Goal: Transaction & Acquisition: Purchase product/service

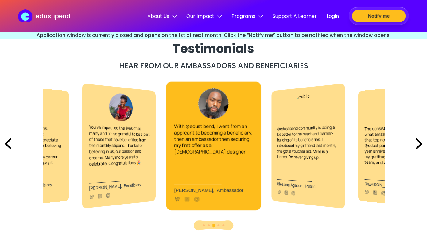
scroll to position [1380, 0]
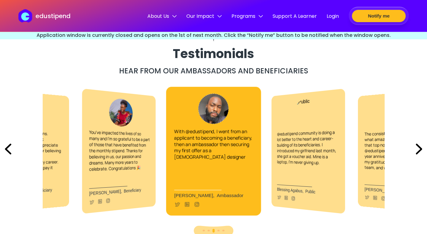
click at [418, 149] on img at bounding box center [418, 148] width 16 height 21
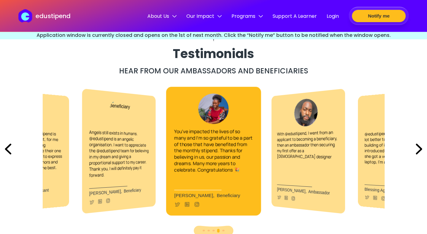
click at [418, 149] on img at bounding box center [418, 148] width 16 height 21
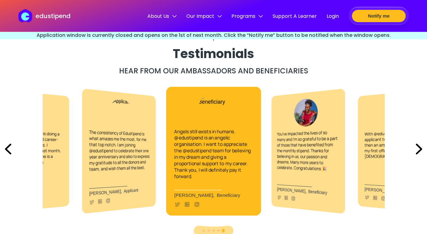
click at [10, 150] on img at bounding box center [8, 148] width 16 height 21
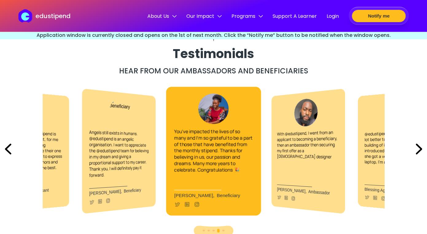
scroll to position [0, 0]
click at [9, 145] on img at bounding box center [8, 148] width 16 height 21
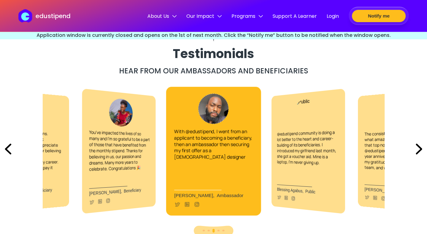
click at [9, 145] on img at bounding box center [8, 148] width 16 height 21
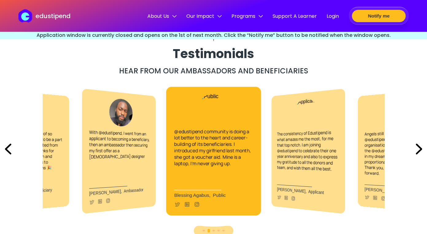
click at [9, 145] on img at bounding box center [8, 148] width 16 height 21
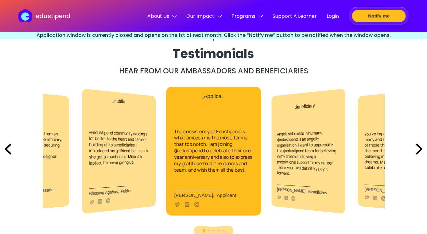
click at [9, 145] on img at bounding box center [8, 148] width 16 height 21
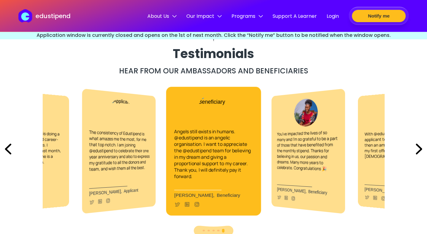
click at [9, 145] on img at bounding box center [8, 148] width 16 height 21
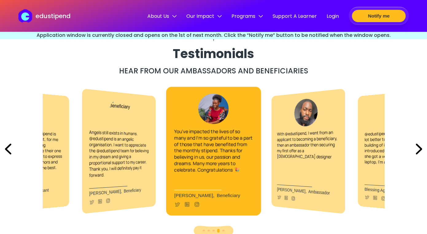
click at [9, 145] on img at bounding box center [8, 148] width 16 height 21
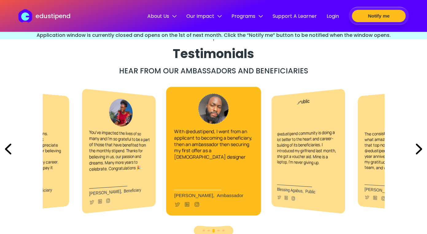
click at [9, 145] on img at bounding box center [8, 148] width 16 height 21
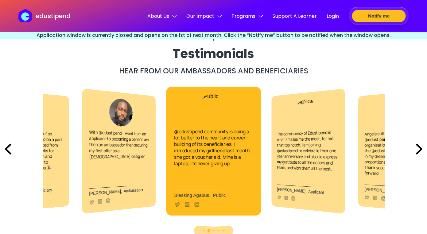
click at [9, 145] on img at bounding box center [8, 148] width 16 height 21
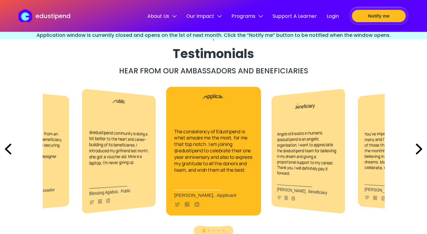
click at [9, 145] on img at bounding box center [8, 148] width 16 height 21
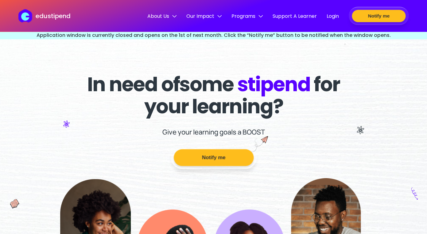
click at [231, 156] on button "Notify me" at bounding box center [213, 157] width 80 height 17
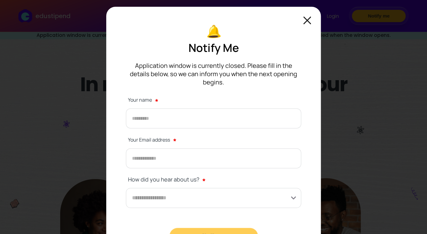
scroll to position [10, 0]
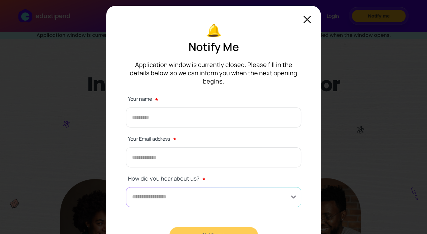
click at [262, 187] on input at bounding box center [213, 197] width 175 height 20
click at [309, 17] on img at bounding box center [307, 20] width 8 height 8
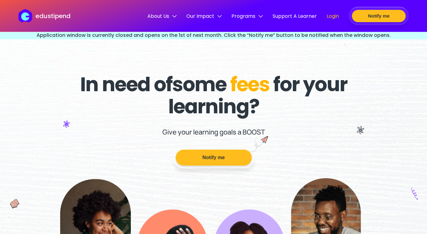
click at [333, 15] on span "Login" at bounding box center [332, 16] width 12 height 8
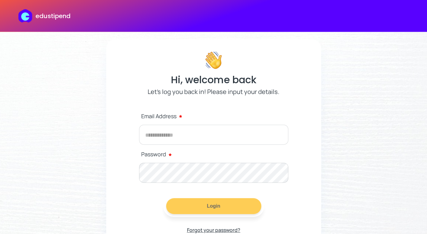
click at [62, 18] on p "edustipend" at bounding box center [53, 15] width 35 height 9
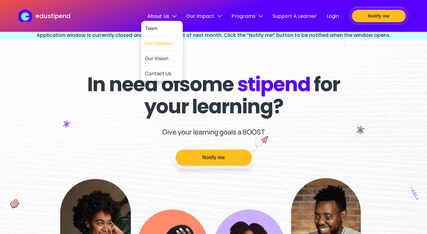
click at [157, 44] on link "Our Mission" at bounding box center [162, 43] width 34 height 15
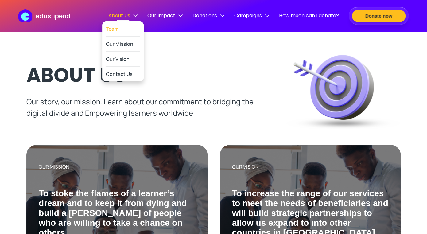
click at [121, 26] on link "Team" at bounding box center [123, 28] width 34 height 15
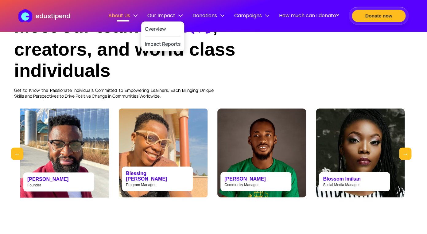
scroll to position [317, 0]
click at [154, 29] on link "Overview" at bounding box center [163, 28] width 36 height 15
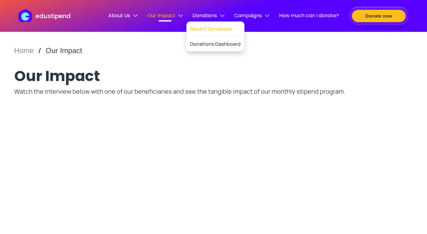
click at [201, 28] on link "Recent Donations" at bounding box center [215, 28] width 51 height 15
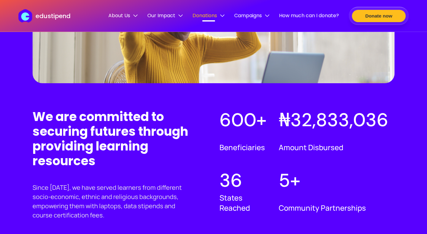
scroll to position [341, 0]
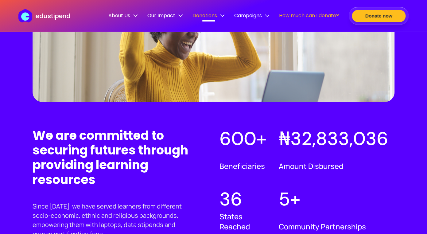
click at [296, 17] on span "How much can I donate?" at bounding box center [309, 16] width 60 height 8
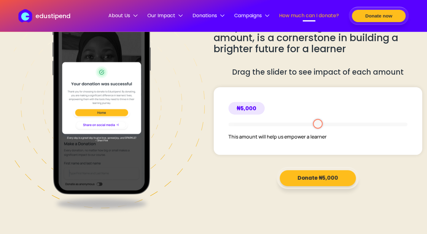
scroll to position [840, 0]
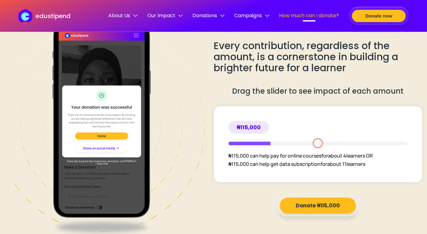
drag, startPoint x: 232, startPoint y: 147, endPoint x: 271, endPoint y: 146, distance: 39.3
click at [271, 145] on input "range" at bounding box center [317, 143] width 179 height 4
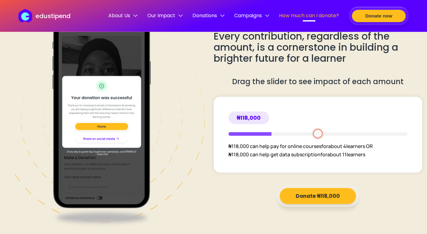
scroll to position [851, 0]
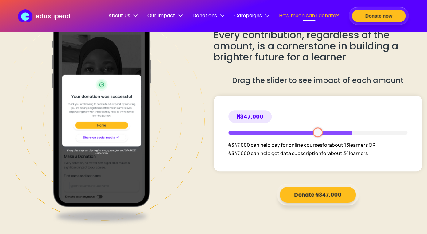
drag, startPoint x: 274, startPoint y: 132, endPoint x: 351, endPoint y: 127, distance: 77.7
type input "******"
click at [351, 131] on input "range" at bounding box center [317, 133] width 179 height 4
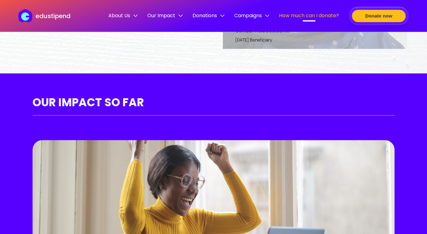
scroll to position [0, 0]
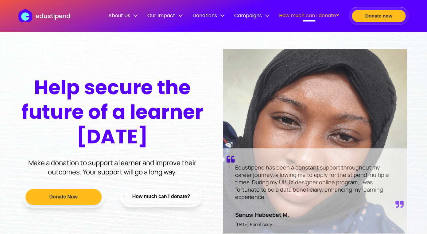
click at [68, 15] on p "edustipend" at bounding box center [53, 15] width 35 height 9
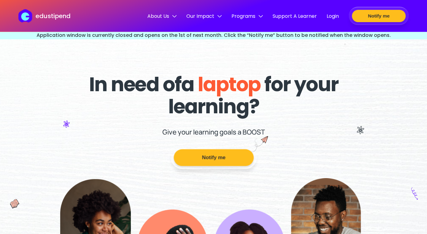
click at [207, 162] on button "Notify me" at bounding box center [213, 157] width 80 height 17
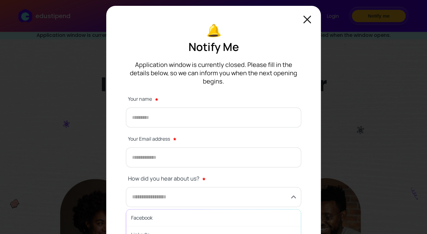
scroll to position [32, 0]
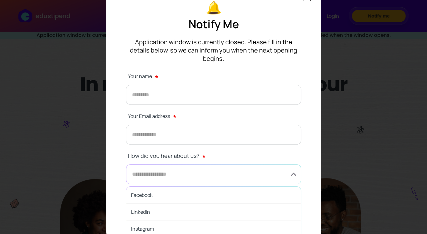
click at [293, 171] on input at bounding box center [213, 174] width 175 height 20
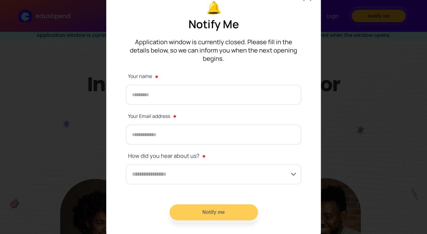
click at [302, 156] on main "Notify Me Application window is currently closed. Please fill in the details be…" at bounding box center [213, 112] width 214 height 258
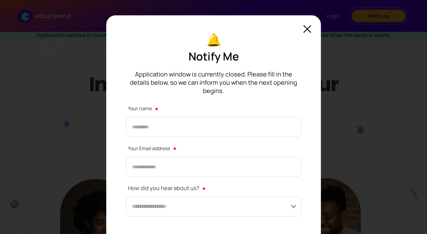
click at [312, 26] on main "Notify Me Application window is currently closed. Please fill in the details be…" at bounding box center [213, 144] width 214 height 258
click at [306, 31] on img at bounding box center [307, 29] width 8 height 8
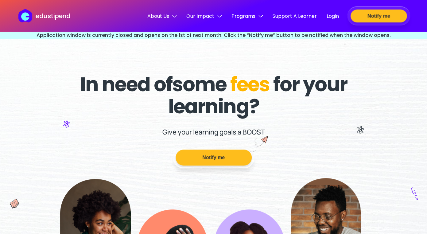
click at [372, 19] on button "Notify me" at bounding box center [378, 16] width 56 height 13
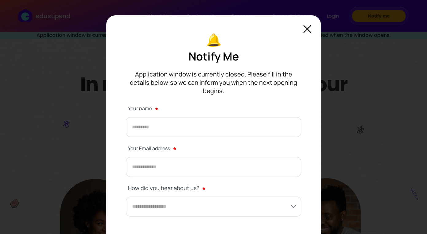
click at [307, 33] on img at bounding box center [307, 29] width 8 height 8
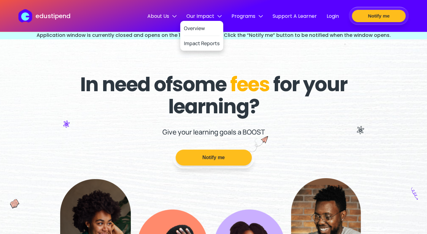
click at [202, 16] on span "Our Impact" at bounding box center [203, 16] width 35 height 8
click at [201, 29] on link "Overview" at bounding box center [202, 28] width 36 height 15
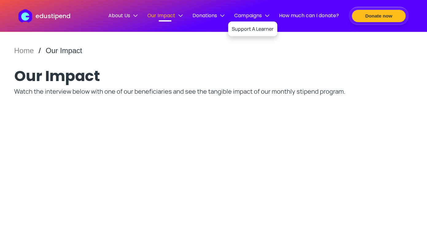
click at [251, 16] on span "Campaigns" at bounding box center [251, 16] width 35 height 8
click at [245, 15] on span "Campaigns" at bounding box center [251, 16] width 35 height 8
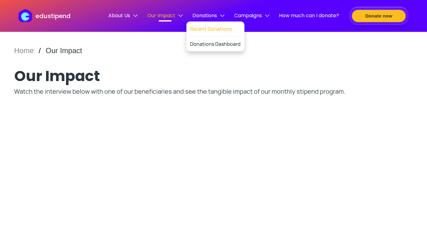
click at [211, 29] on link "Recent Donations" at bounding box center [215, 28] width 51 height 15
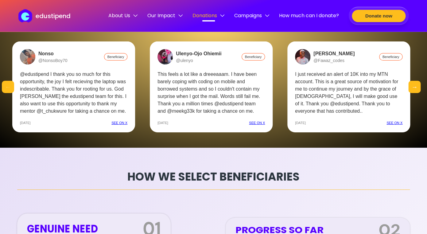
scroll to position [1555, 0]
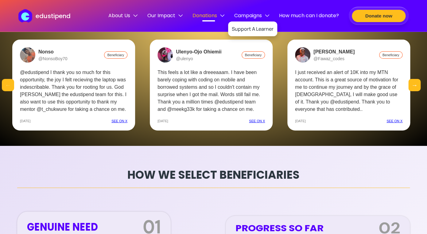
click at [244, 15] on span "Campaigns" at bounding box center [251, 16] width 35 height 8
click at [245, 33] on link "Support A Learner" at bounding box center [253, 28] width 42 height 15
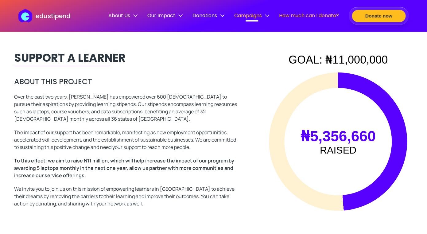
click at [294, 14] on span "How much can I donate?" at bounding box center [309, 16] width 60 height 8
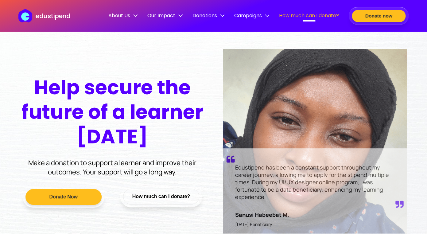
click at [40, 16] on p "edustipend" at bounding box center [53, 15] width 35 height 9
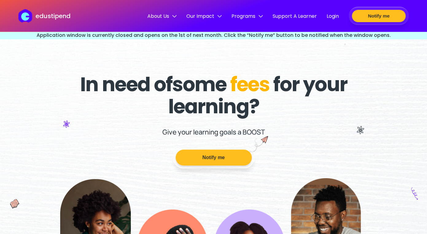
click at [314, 89] on h1 "In need of some fees for your learning?" at bounding box center [213, 95] width 272 height 44
